Goal: Navigation & Orientation: Find specific page/section

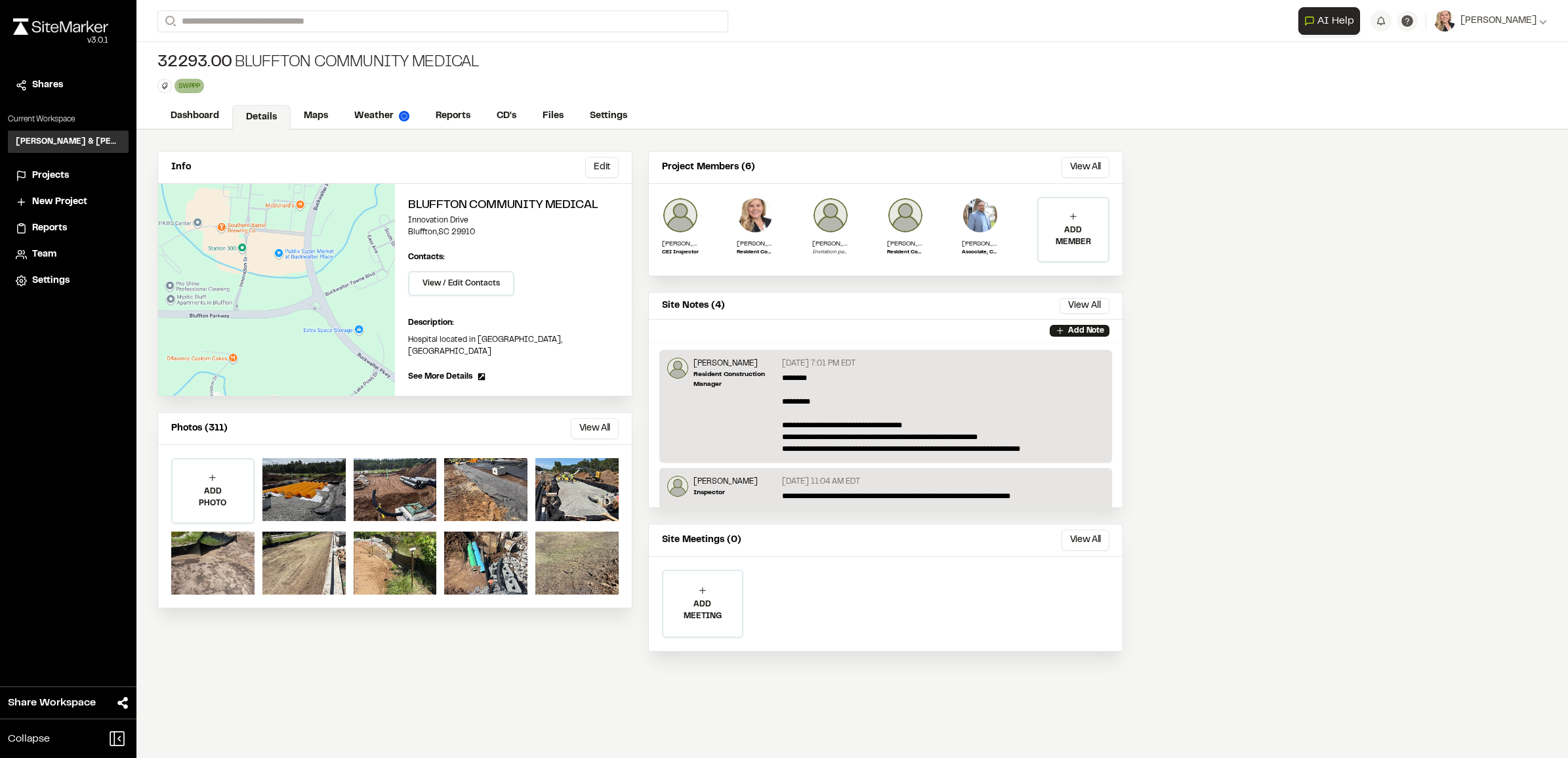
scroll to position [77, 0]
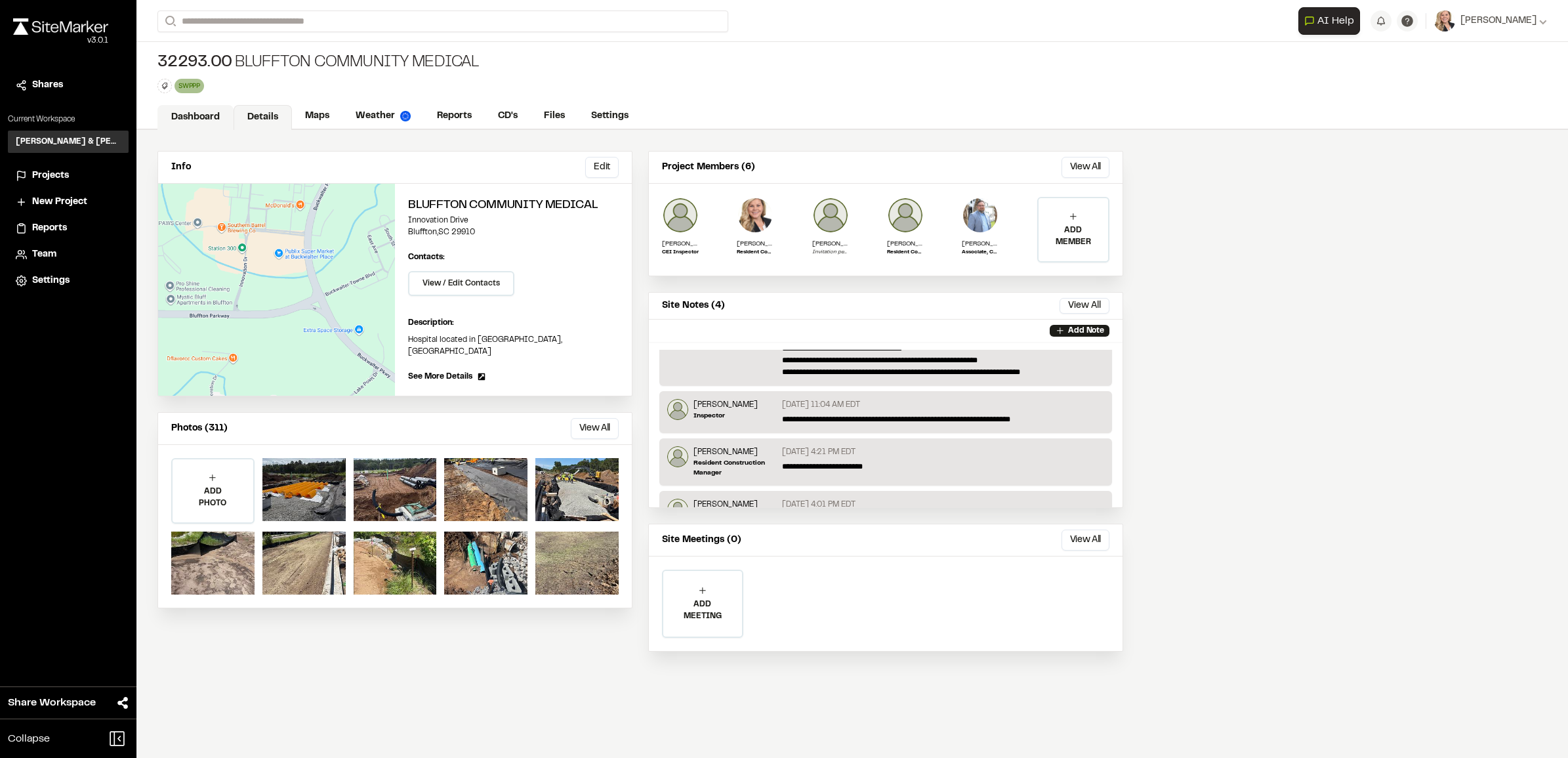
click at [217, 113] on link "Dashboard" at bounding box center [195, 117] width 76 height 25
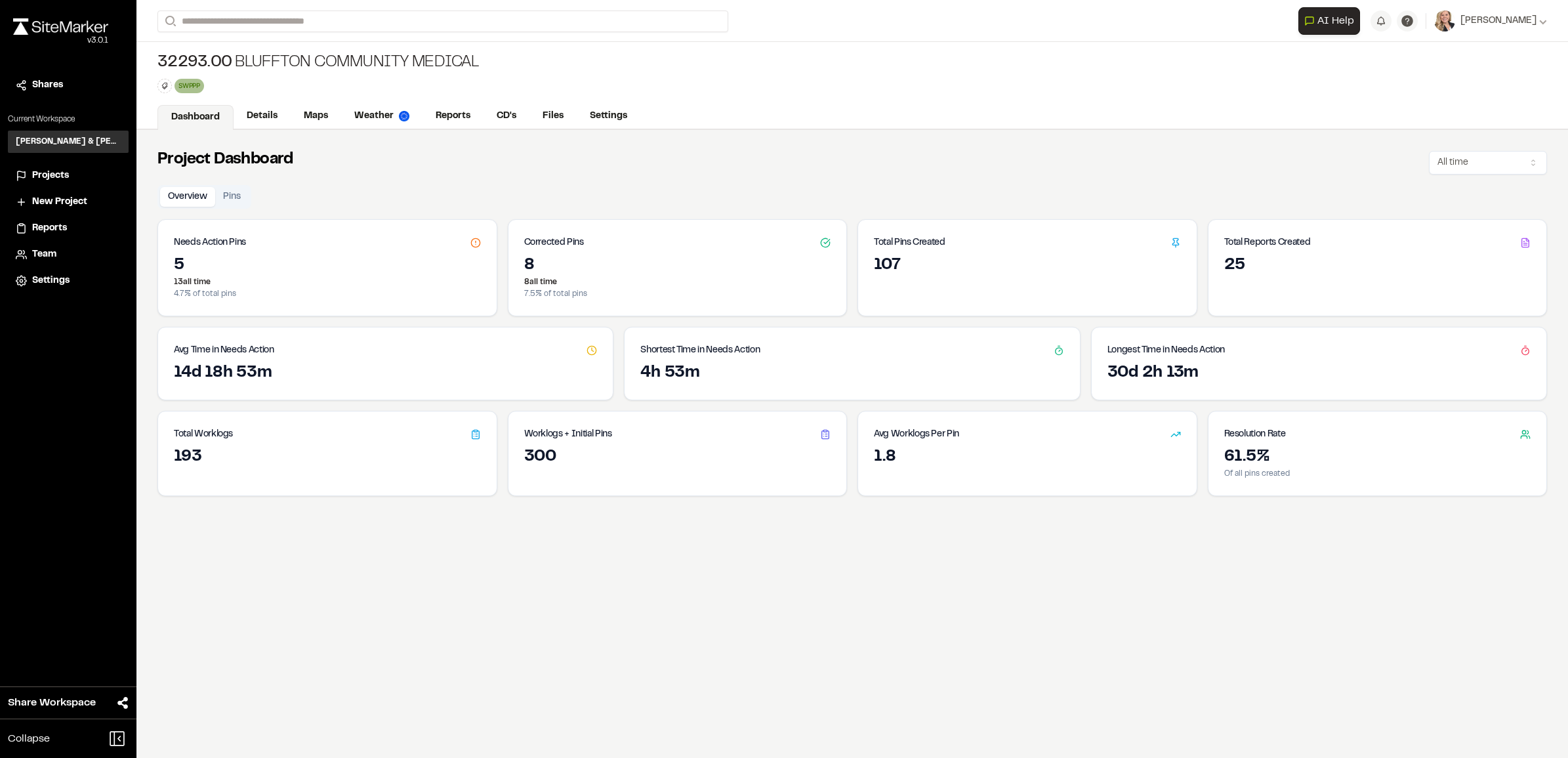
click at [46, 173] on span "Projects" at bounding box center [51, 176] width 37 height 14
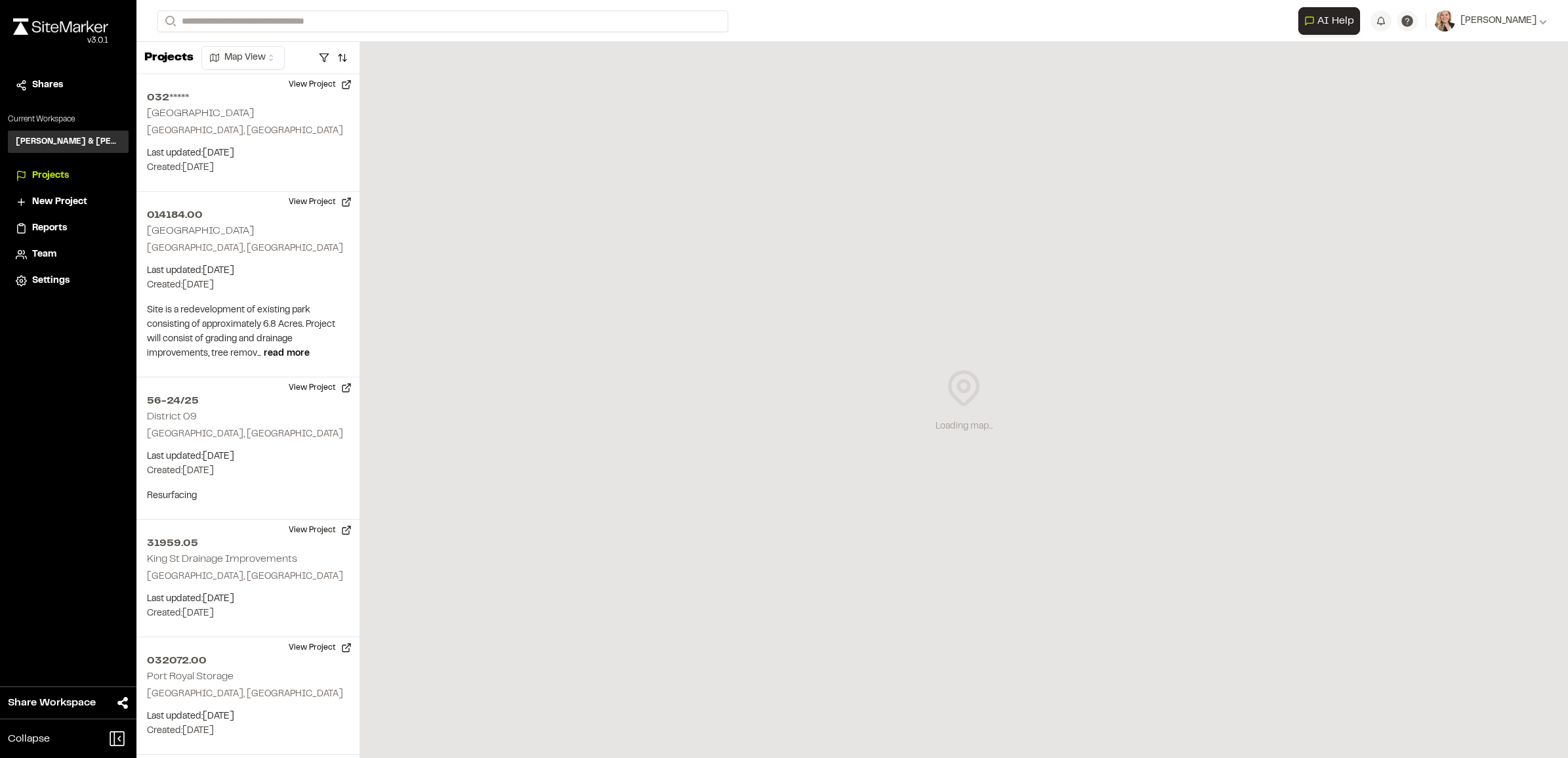
click at [44, 116] on p "Current Workspace" at bounding box center [68, 119] width 120 height 12
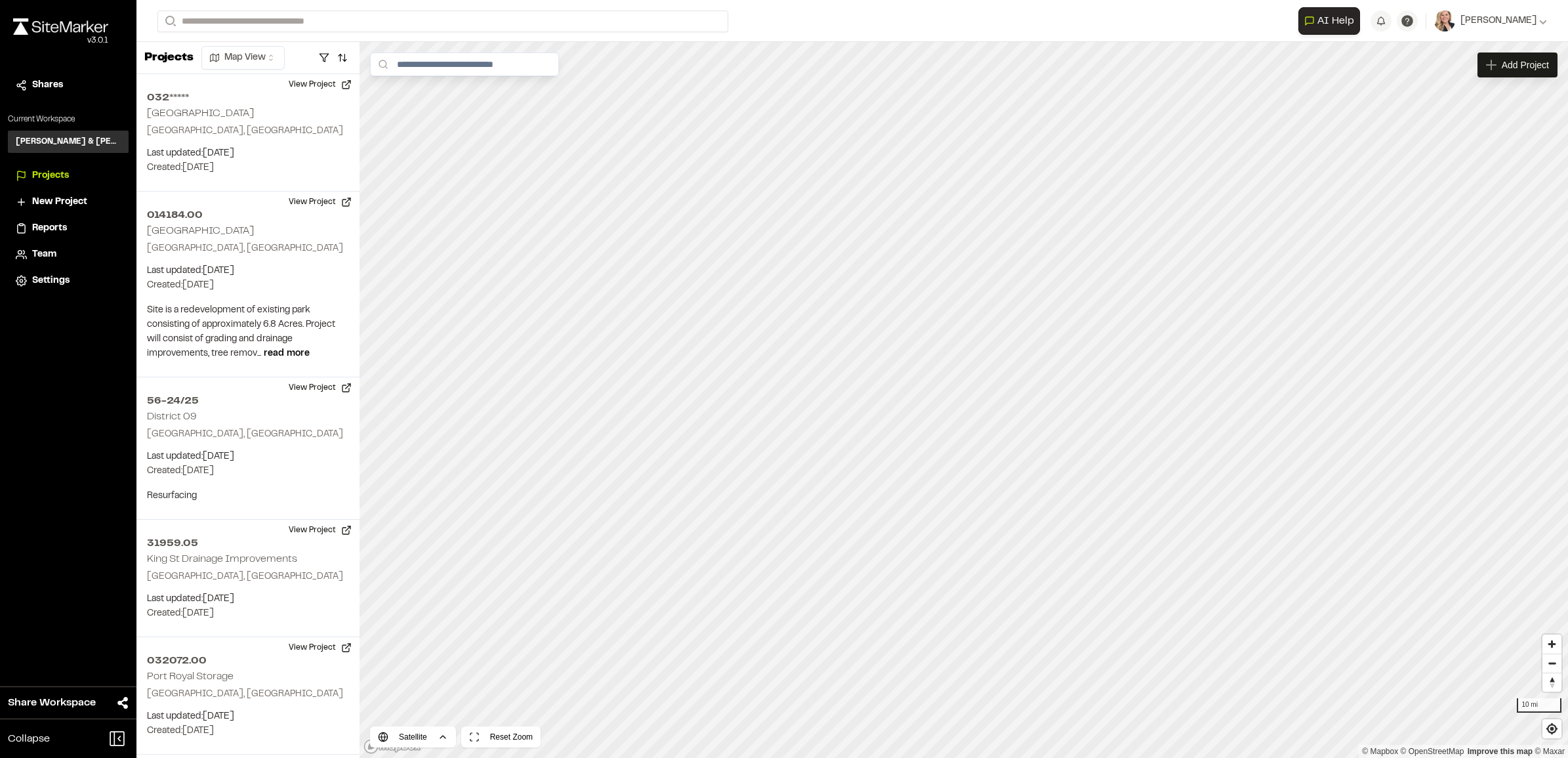
click at [47, 243] on li "Team" at bounding box center [68, 255] width 120 height 25
click at [43, 250] on span "Team" at bounding box center [44, 255] width 24 height 14
